Goal: Information Seeking & Learning: Learn about a topic

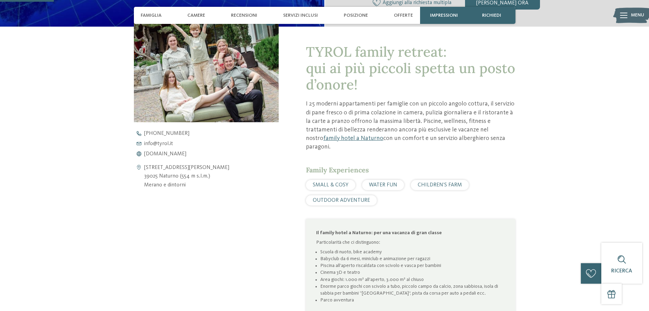
scroll to position [170, 0]
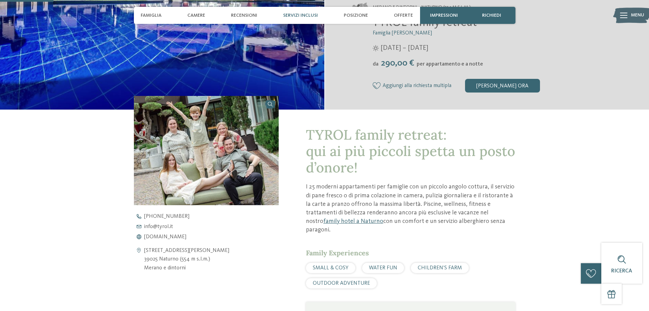
click at [292, 13] on span "Servizi inclusi" at bounding box center [300, 16] width 35 height 6
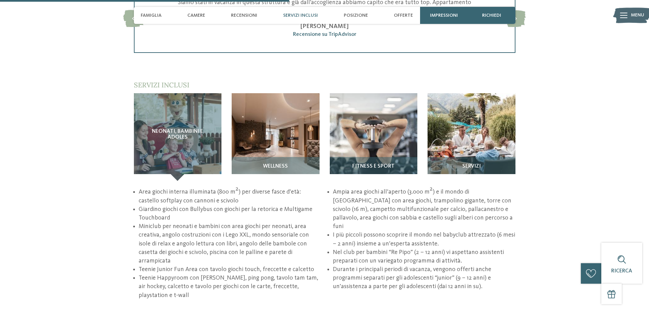
scroll to position [889, 0]
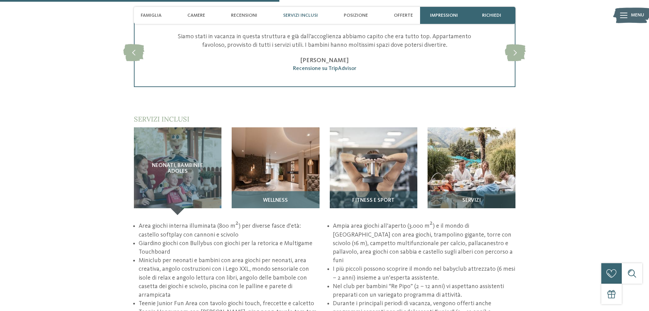
click at [287, 162] on img at bounding box center [276, 171] width 88 height 88
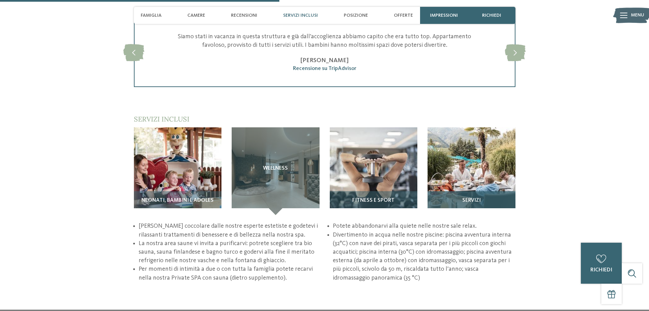
click at [457, 162] on img at bounding box center [472, 171] width 88 height 88
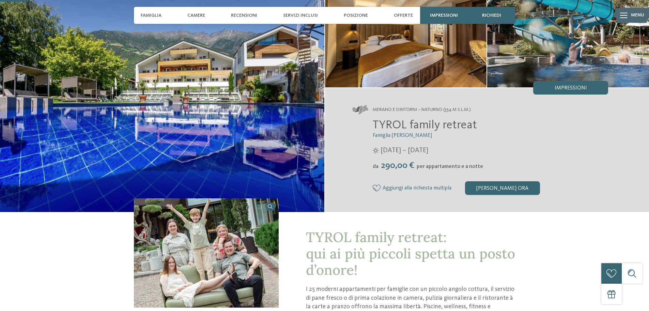
scroll to position [136, 0]
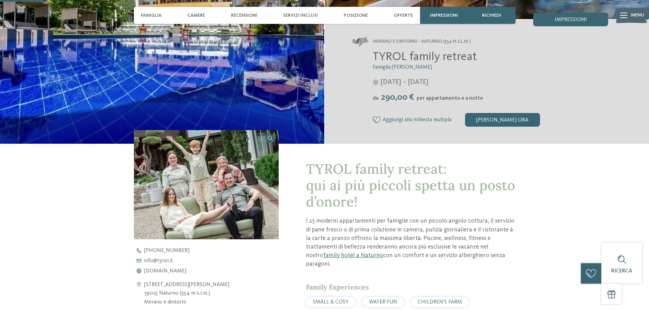
click at [194, 15] on span "Camere" at bounding box center [196, 16] width 18 height 6
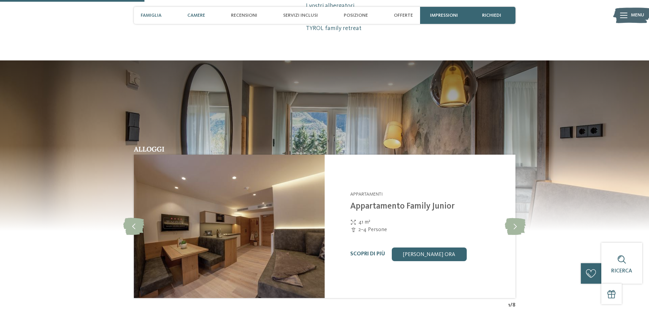
scroll to position [586, 0]
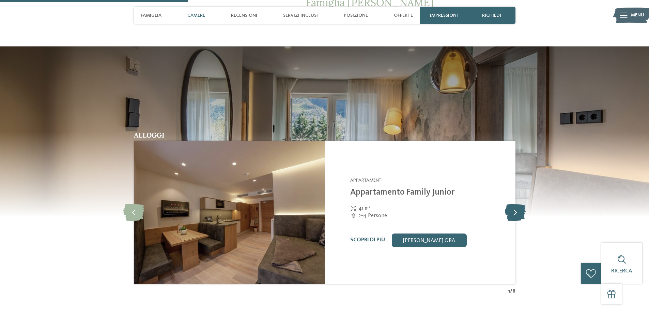
click at [514, 203] on icon at bounding box center [515, 211] width 21 height 17
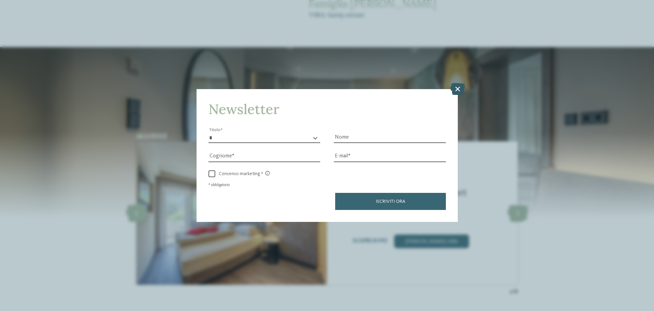
click at [455, 90] on icon at bounding box center [458, 89] width 15 height 12
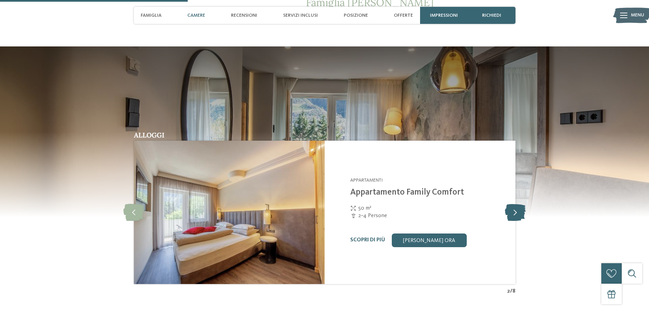
click at [518, 203] on icon at bounding box center [515, 211] width 21 height 17
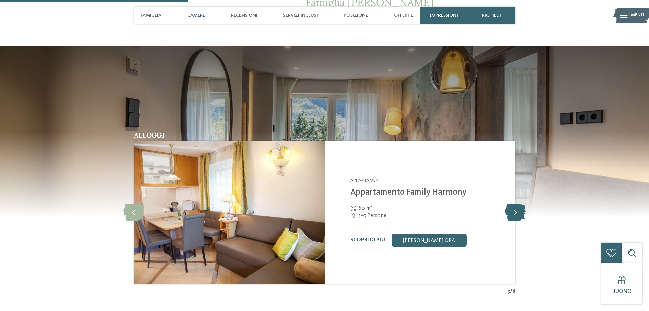
click at [518, 203] on icon at bounding box center [515, 211] width 21 height 17
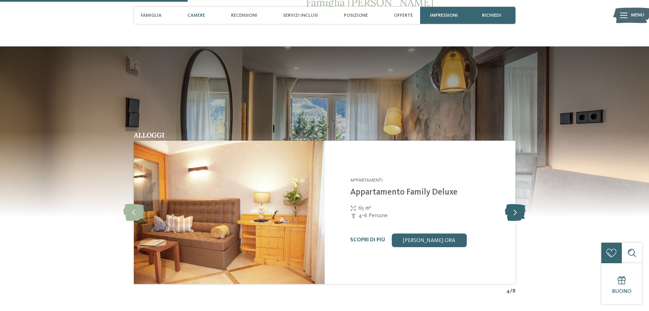
click at [518, 203] on icon at bounding box center [515, 211] width 21 height 17
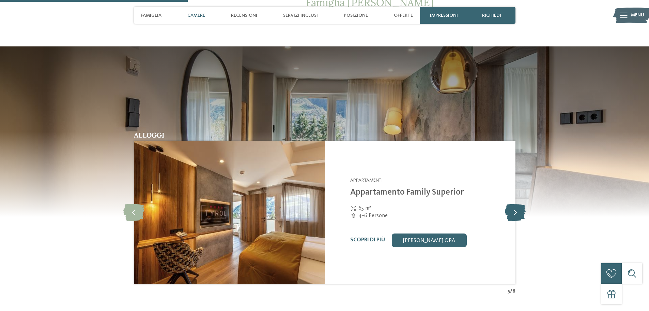
click at [518, 203] on icon at bounding box center [515, 211] width 21 height 17
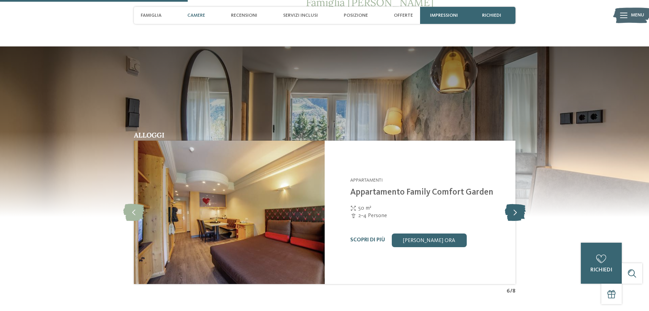
click at [518, 203] on icon at bounding box center [515, 211] width 21 height 17
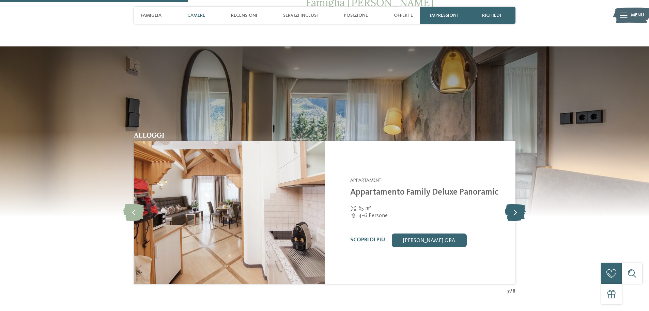
click at [518, 203] on icon at bounding box center [515, 211] width 21 height 17
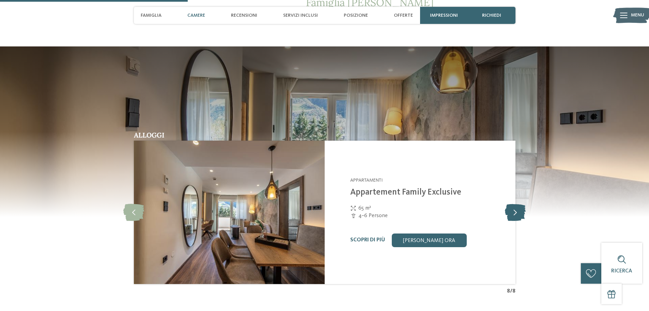
click at [518, 203] on icon at bounding box center [515, 211] width 21 height 17
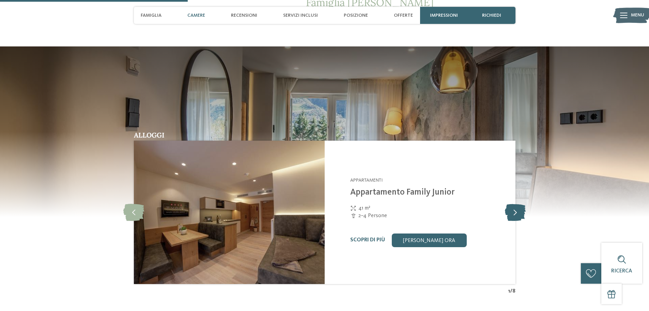
click at [517, 203] on icon at bounding box center [515, 211] width 21 height 17
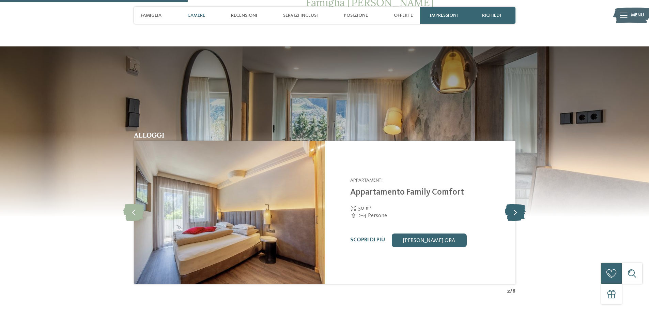
click at [517, 203] on icon at bounding box center [515, 211] width 21 height 17
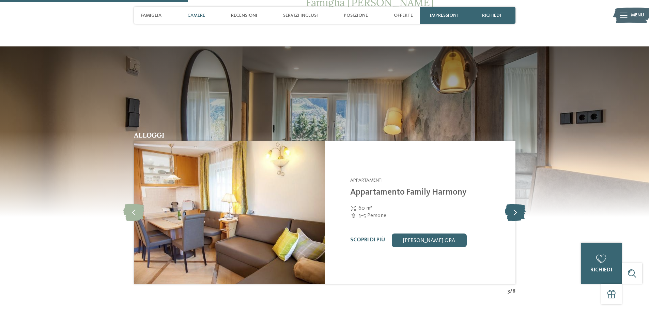
click at [517, 203] on icon at bounding box center [515, 211] width 21 height 17
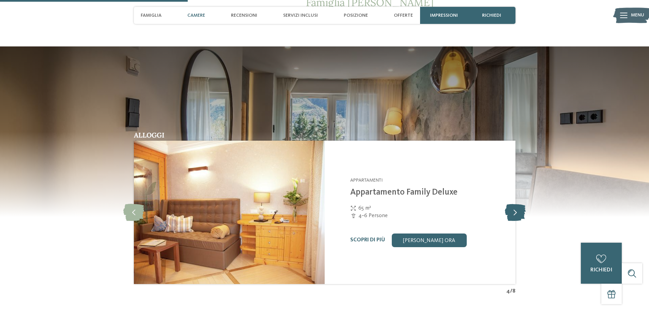
click at [517, 203] on icon at bounding box center [515, 211] width 21 height 17
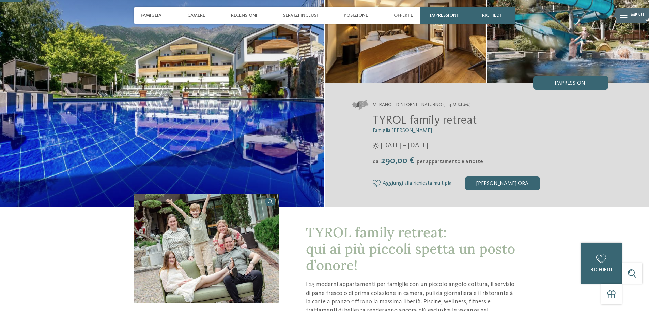
scroll to position [68, 0]
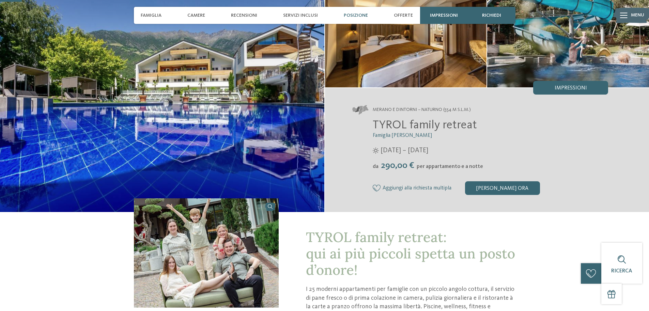
click at [354, 13] on span "Posizione" at bounding box center [356, 16] width 24 height 6
click at [356, 13] on span "Posizione" at bounding box center [356, 16] width 24 height 6
click at [639, 13] on span "Menu" at bounding box center [637, 15] width 13 height 7
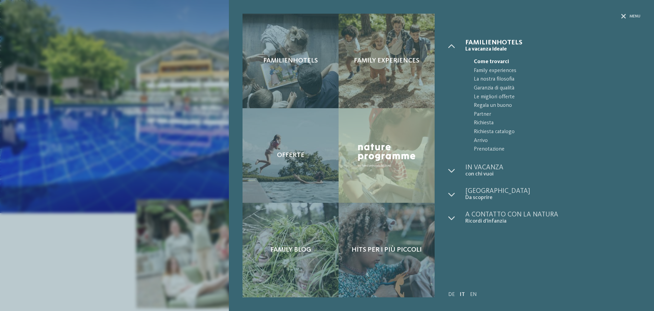
click at [178, 82] on div "Familienhotels Family experiences Offerte" at bounding box center [327, 155] width 654 height 311
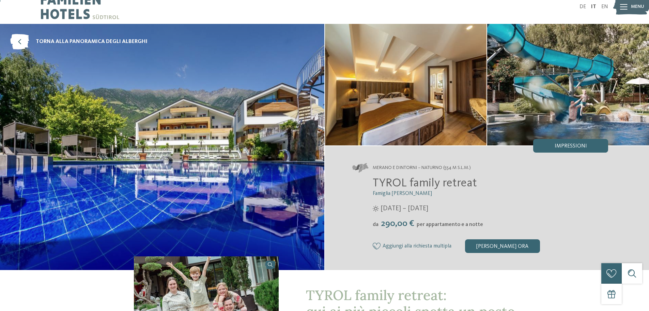
scroll to position [0, 0]
